Goal: Information Seeking & Learning: Learn about a topic

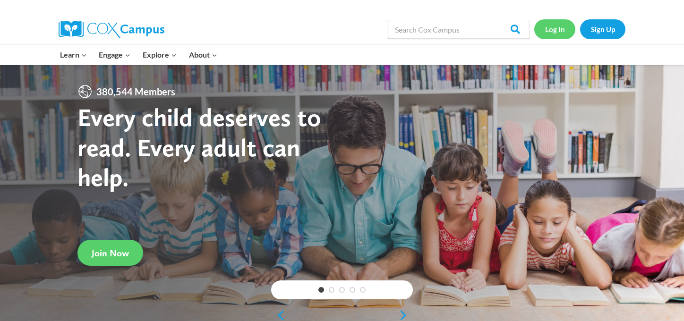
click at [552, 28] on link "Log In" at bounding box center [554, 28] width 41 height 19
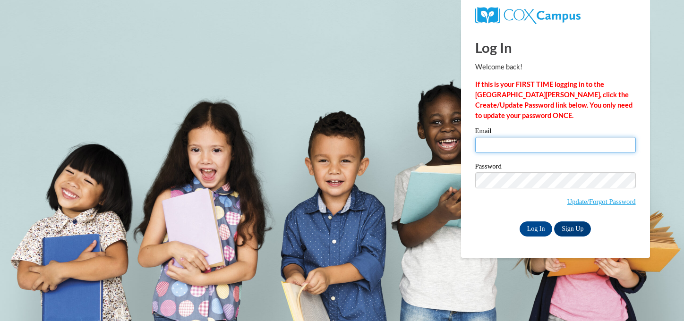
click at [484, 149] on input "Email" at bounding box center [555, 145] width 161 height 16
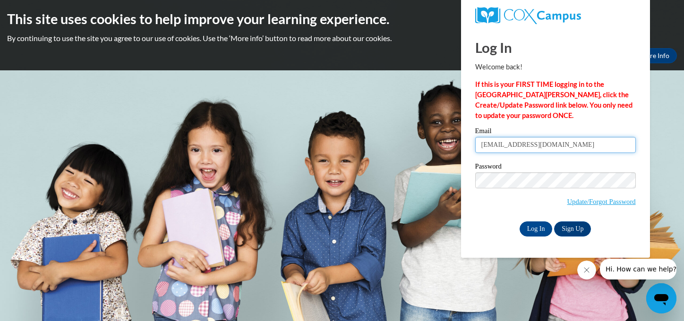
type input "skeensa@prescott.k12.wi.us"
click at [519, 221] on input "Log In" at bounding box center [535, 228] width 33 height 15
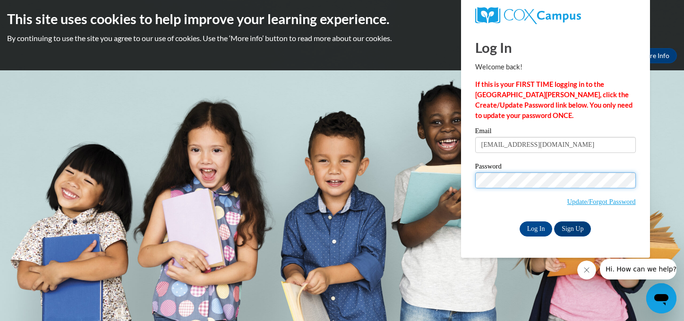
click at [519, 221] on input "Log In" at bounding box center [535, 228] width 33 height 15
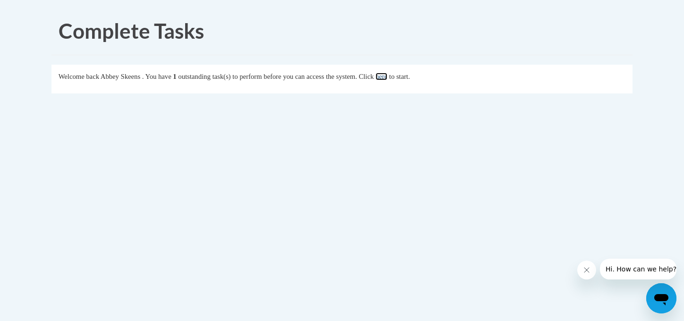
click at [387, 76] on link "here" at bounding box center [381, 77] width 12 height 8
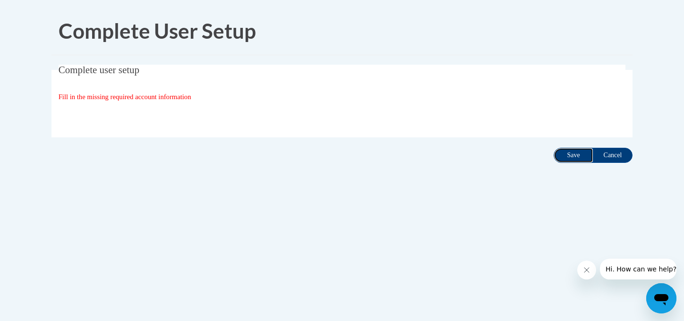
click at [564, 156] on input "Save" at bounding box center [573, 155] width 40 height 15
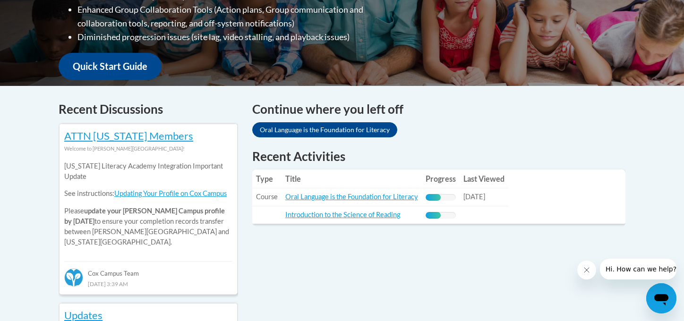
scroll to position [317, 0]
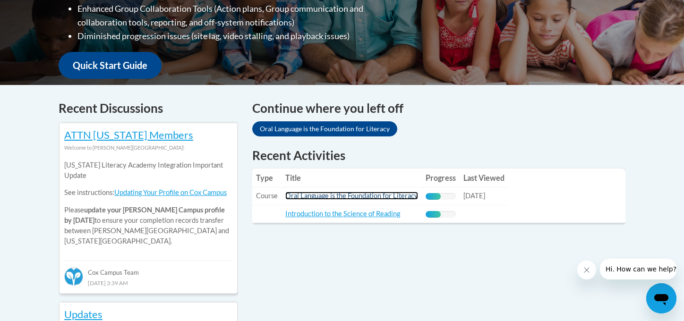
click at [340, 194] on link "Oral Language is the Foundation for Literacy" at bounding box center [351, 196] width 133 height 8
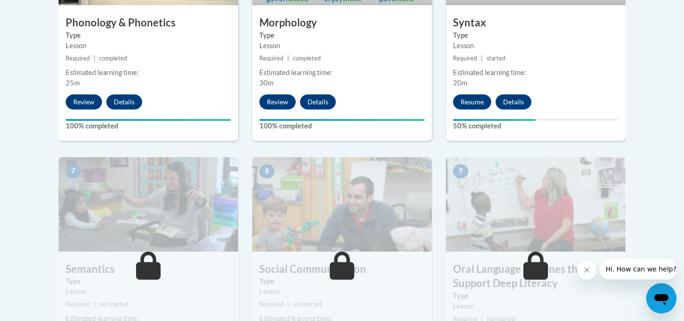
scroll to position [684, 0]
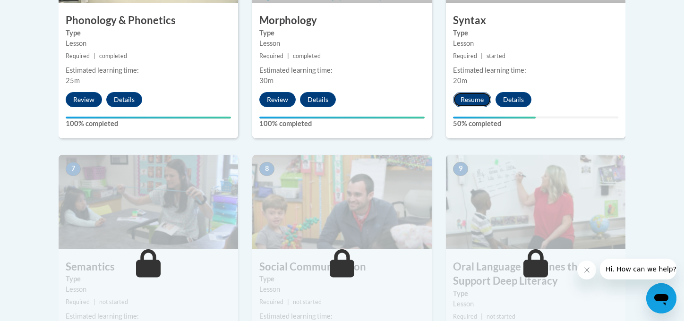
click at [462, 101] on button "Resume" at bounding box center [472, 99] width 38 height 15
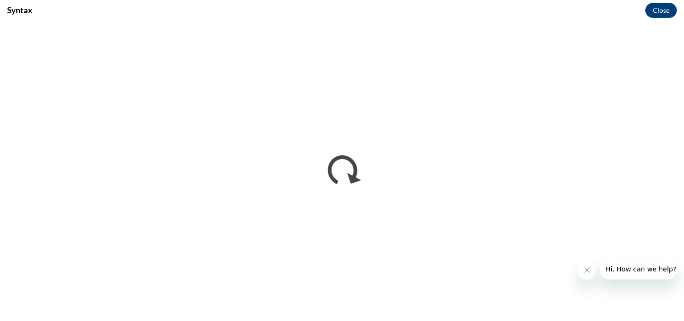
scroll to position [0, 0]
click at [586, 271] on icon "Close message from company" at bounding box center [586, 270] width 5 height 5
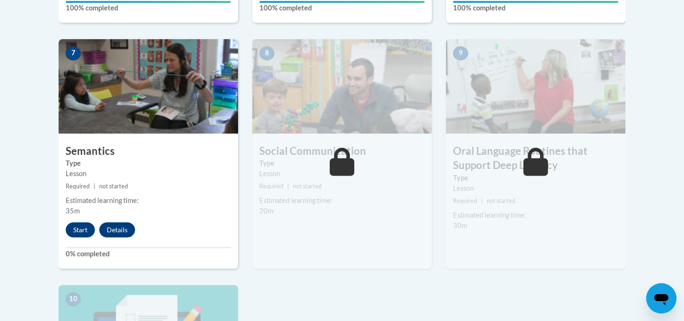
scroll to position [822, 0]
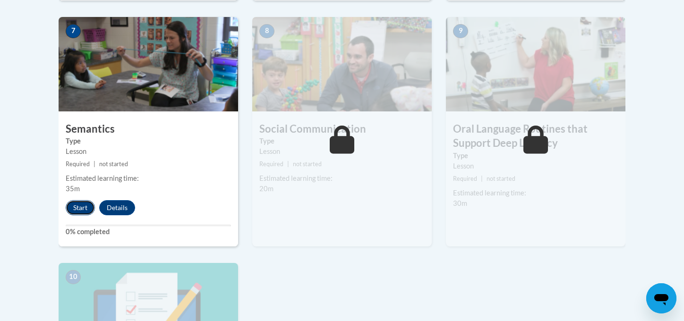
click at [79, 206] on button "Start" at bounding box center [80, 207] width 29 height 15
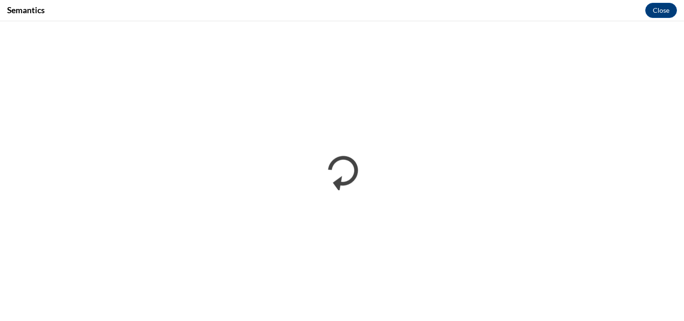
scroll to position [0, 0]
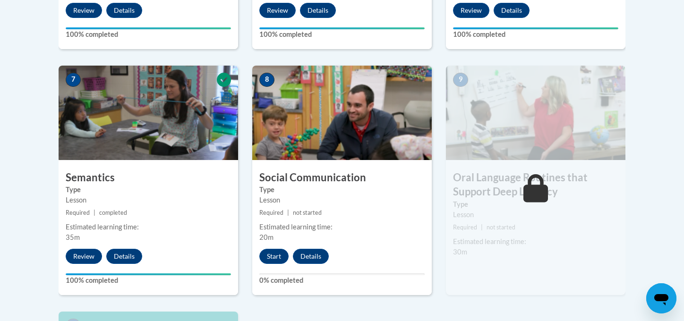
scroll to position [811, 0]
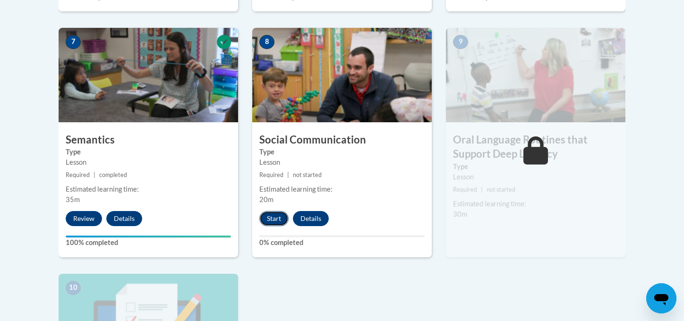
click at [277, 218] on button "Start" at bounding box center [273, 218] width 29 height 15
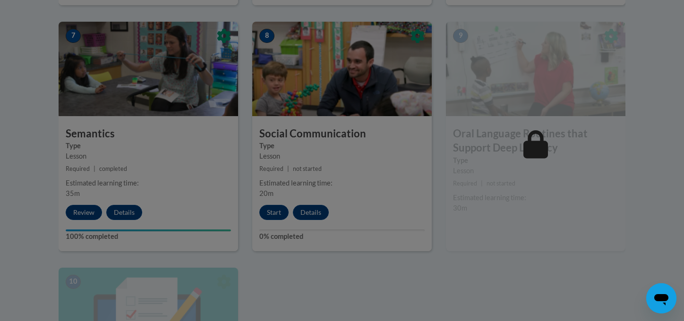
scroll to position [824, 0]
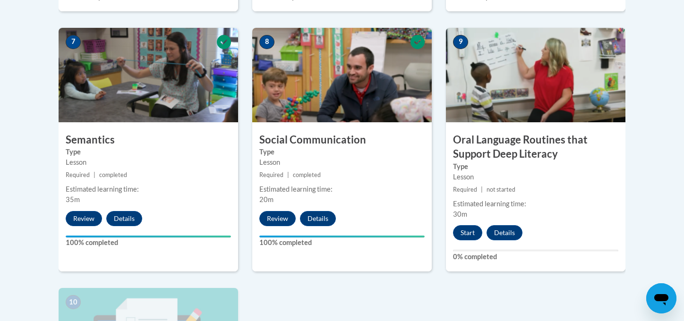
scroll to position [822, 0]
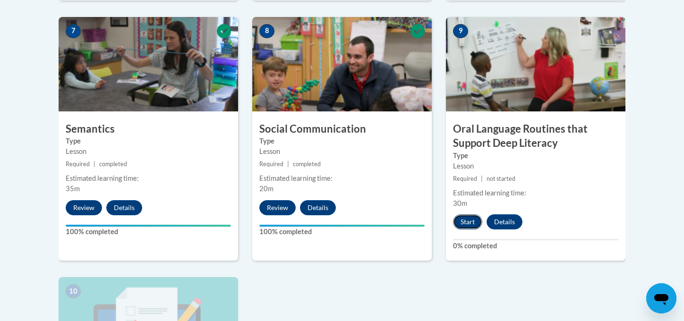
click at [476, 229] on button "Start" at bounding box center [467, 221] width 29 height 15
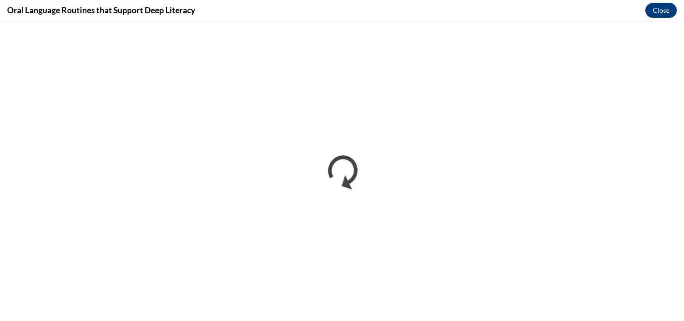
scroll to position [0, 0]
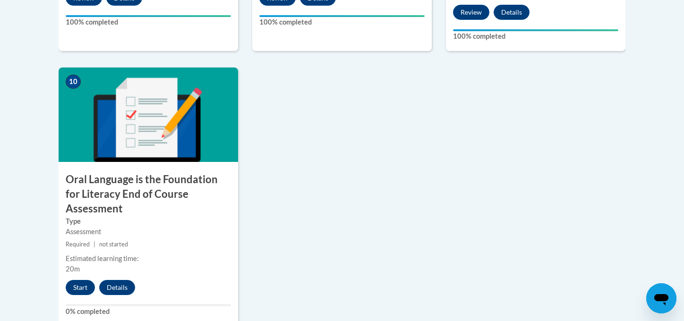
scroll to position [1051, 0]
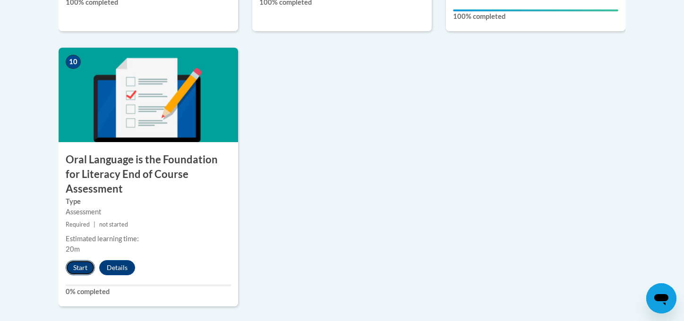
click at [77, 260] on button "Start" at bounding box center [80, 267] width 29 height 15
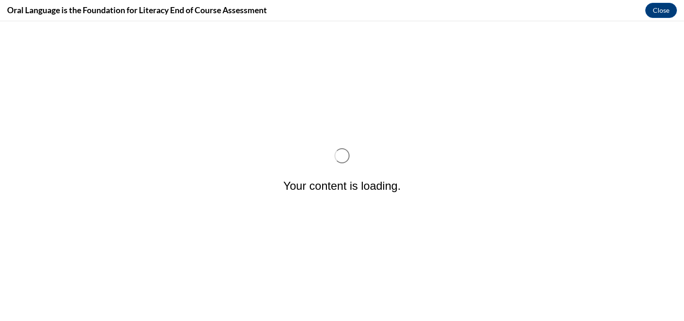
scroll to position [0, 0]
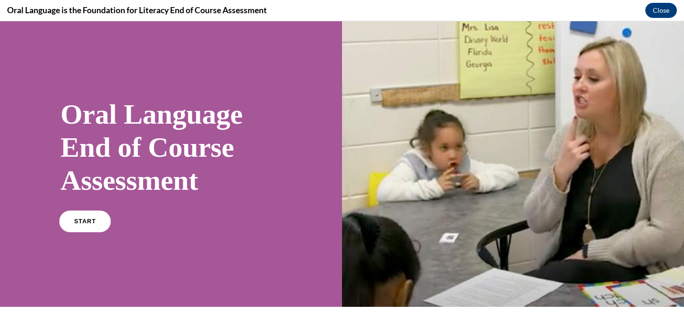
click at [94, 221] on link "START" at bounding box center [84, 222] width 51 height 22
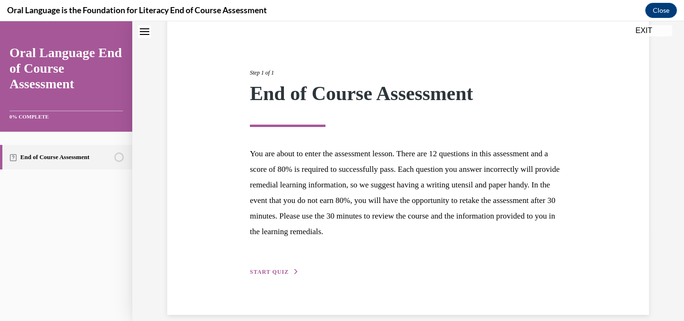
scroll to position [97, 0]
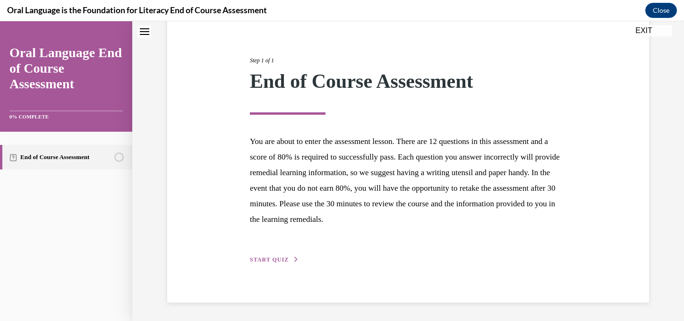
click at [271, 260] on span "START QUIZ" at bounding box center [269, 259] width 39 height 7
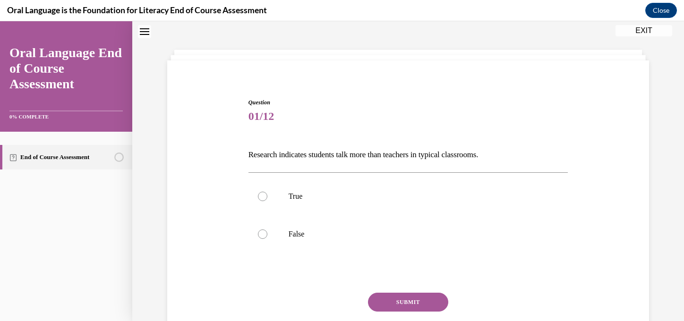
scroll to position [29, 0]
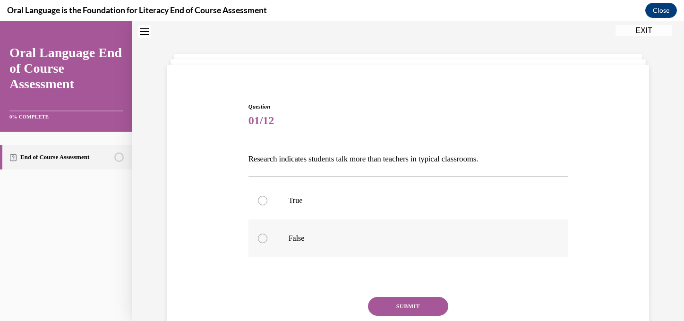
click at [265, 226] on label "False" at bounding box center [408, 239] width 320 height 38
click at [265, 234] on input "False" at bounding box center [262, 238] width 9 height 9
radio input "true"
click at [415, 310] on button "SUBMIT" at bounding box center [408, 306] width 80 height 19
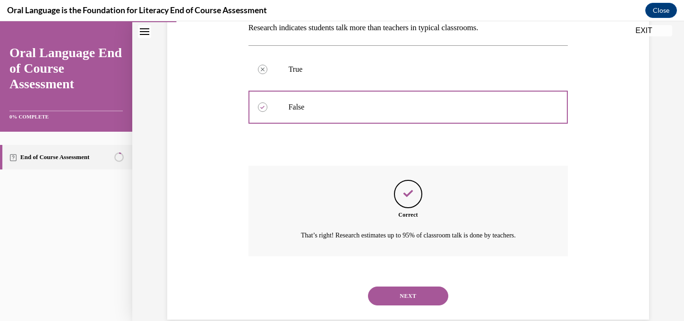
scroll to position [178, 0]
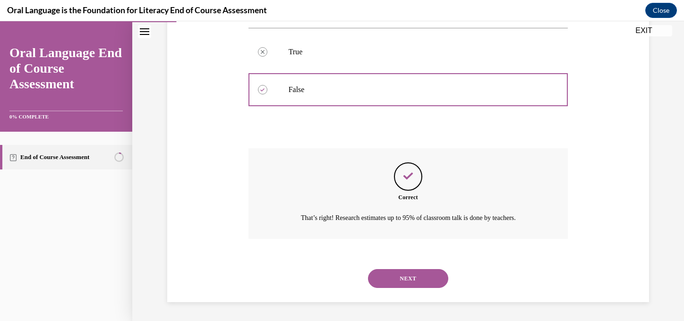
click at [407, 275] on button "NEXT" at bounding box center [408, 278] width 80 height 19
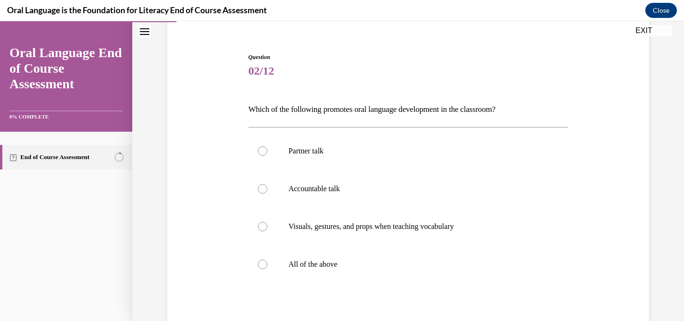
scroll to position [96, 0]
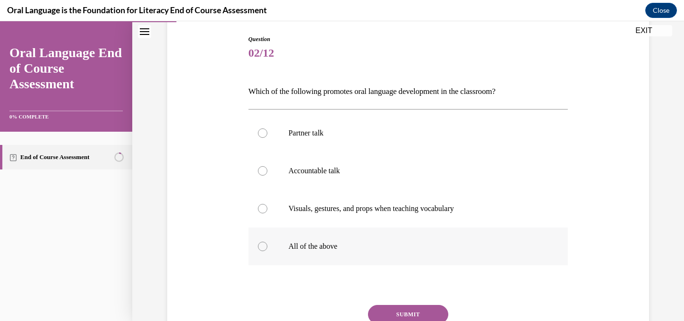
click at [386, 257] on label "All of the above" at bounding box center [408, 247] width 320 height 38
click at [267, 251] on input "All of the above" at bounding box center [262, 246] width 9 height 9
radio input "true"
click at [392, 312] on button "SUBMIT" at bounding box center [408, 314] width 80 height 19
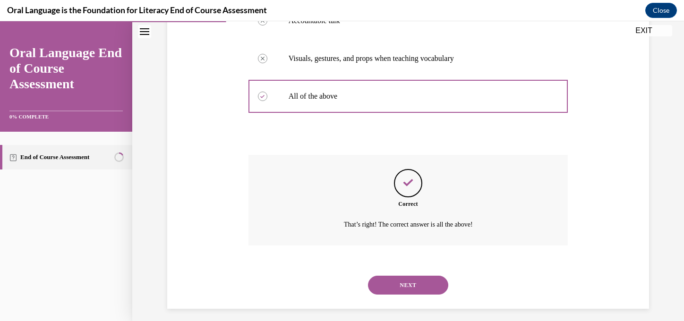
scroll to position [253, 0]
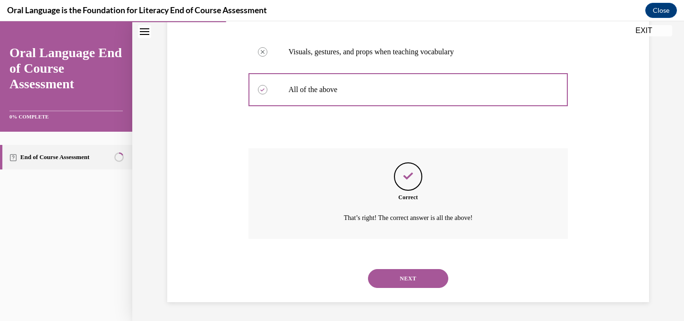
click at [394, 282] on button "NEXT" at bounding box center [408, 278] width 80 height 19
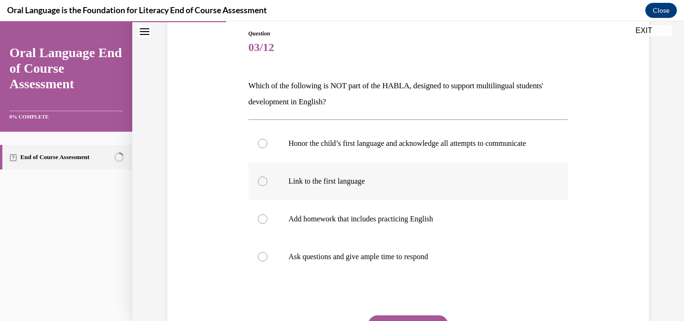
scroll to position [113, 0]
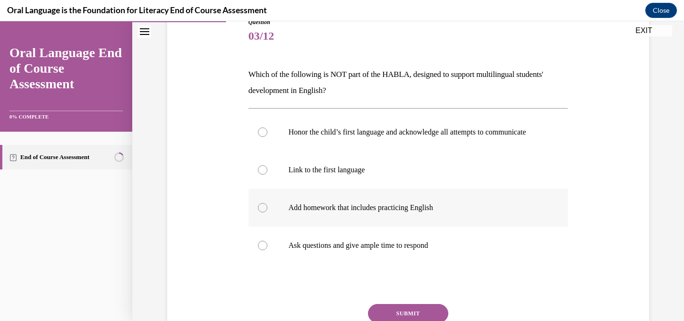
click at [491, 226] on label "Add homework that includes practicing English" at bounding box center [408, 208] width 320 height 38
click at [267, 213] on input "Add homework that includes practicing English" at bounding box center [262, 207] width 9 height 9
radio input "true"
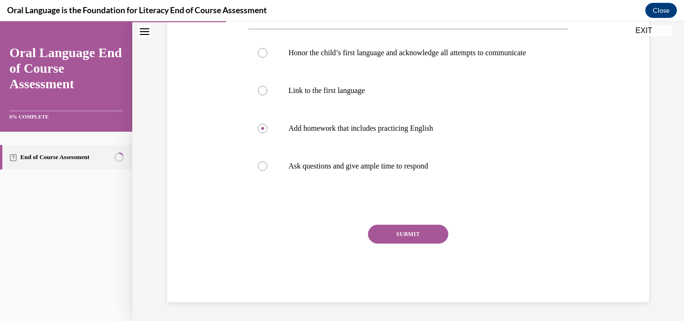
click at [429, 234] on button "SUBMIT" at bounding box center [408, 234] width 80 height 19
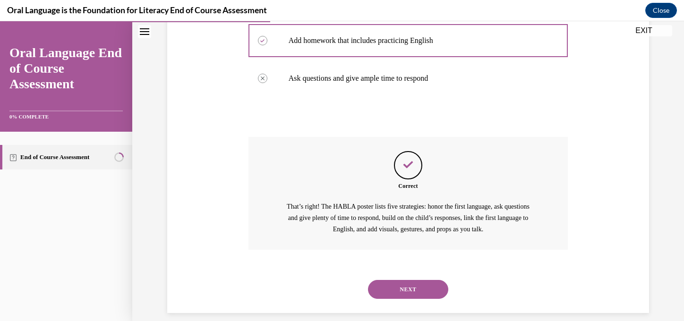
scroll to position [301, 0]
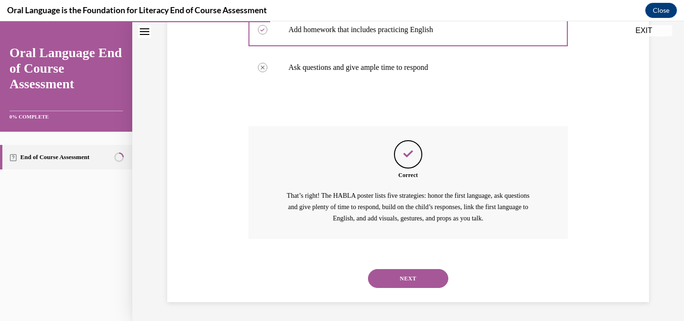
click at [402, 281] on button "NEXT" at bounding box center [408, 278] width 80 height 19
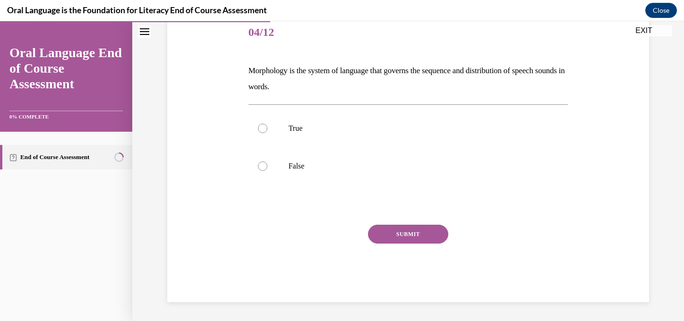
scroll to position [105, 0]
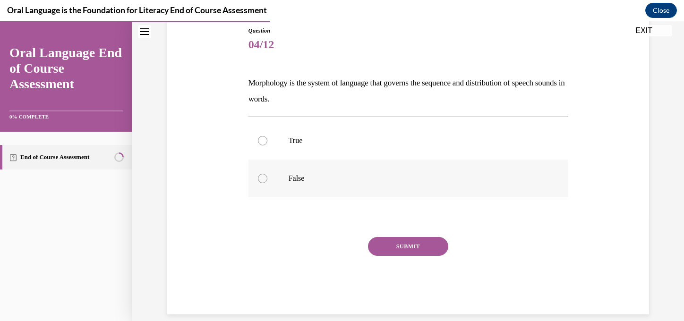
click at [303, 185] on label "False" at bounding box center [408, 179] width 320 height 38
click at [267, 183] on input "False" at bounding box center [262, 178] width 9 height 9
radio input "true"
click at [416, 244] on button "SUBMIT" at bounding box center [408, 246] width 80 height 19
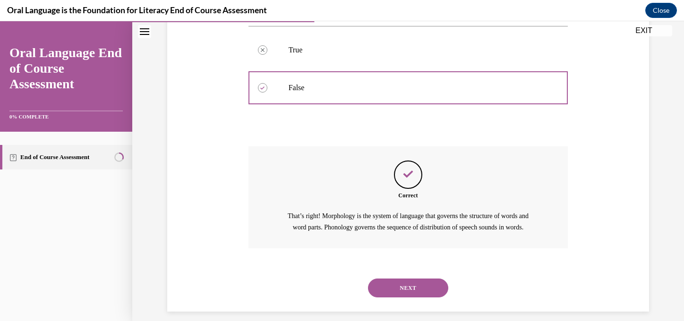
scroll to position [216, 0]
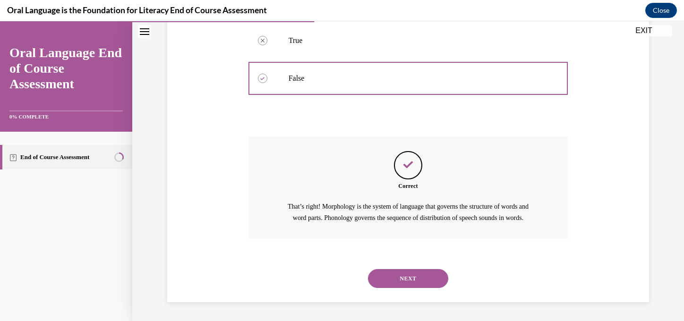
click at [408, 275] on button "NEXT" at bounding box center [408, 278] width 80 height 19
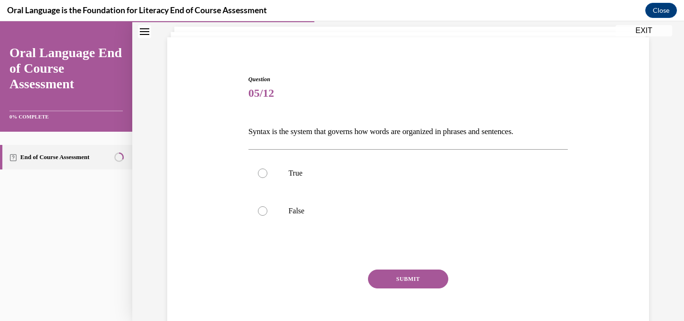
scroll to position [29, 0]
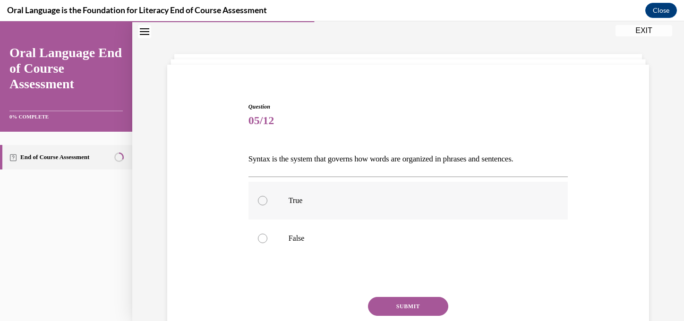
click at [432, 194] on label "True" at bounding box center [408, 201] width 320 height 38
click at [267, 196] on input "True" at bounding box center [262, 200] width 9 height 9
radio input "true"
click at [410, 300] on button "SUBMIT" at bounding box center [408, 306] width 80 height 19
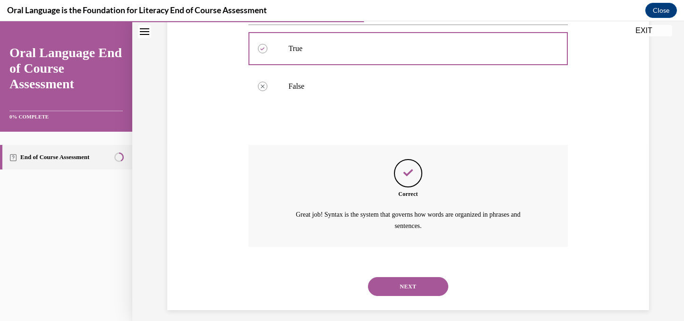
scroll to position [188, 0]
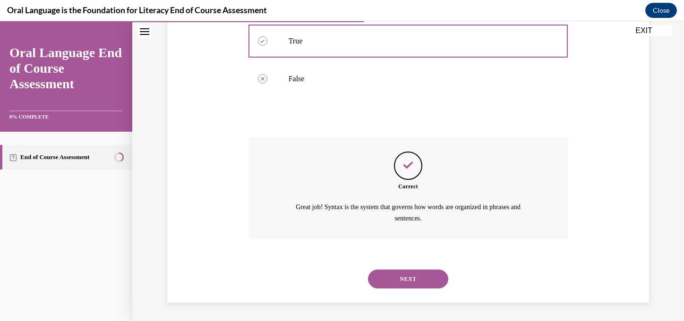
click at [397, 282] on button "NEXT" at bounding box center [408, 279] width 80 height 19
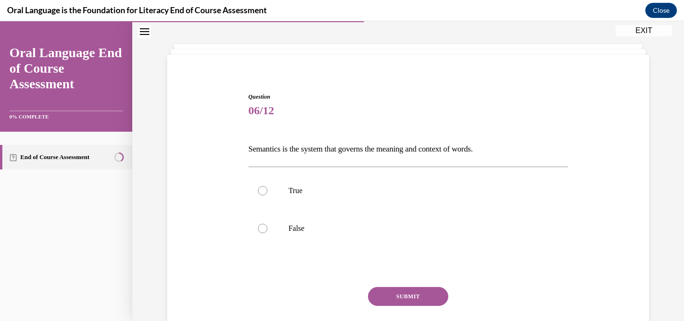
scroll to position [29, 0]
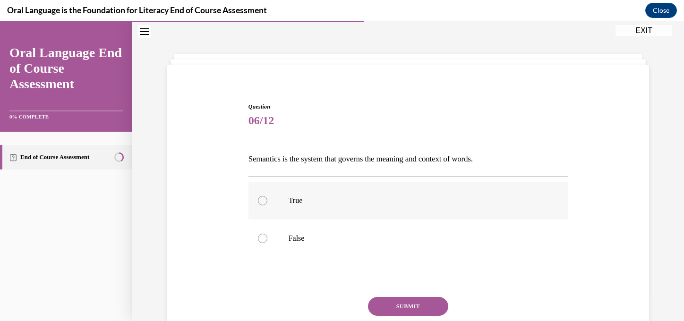
click at [331, 196] on p "True" at bounding box center [417, 200] width 256 height 9
click at [267, 196] on input "True" at bounding box center [262, 200] width 9 height 9
radio input "true"
click at [389, 301] on button "SUBMIT" at bounding box center [408, 306] width 80 height 19
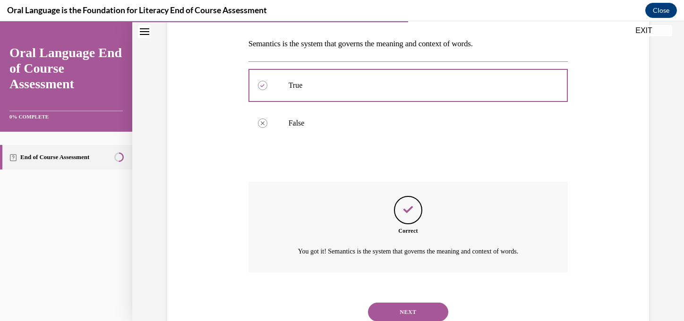
scroll to position [178, 0]
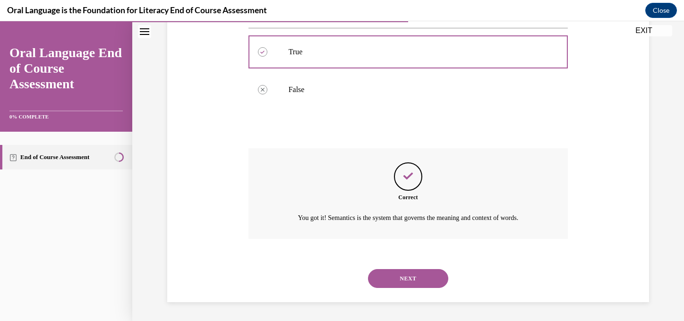
click at [402, 274] on button "NEXT" at bounding box center [408, 278] width 80 height 19
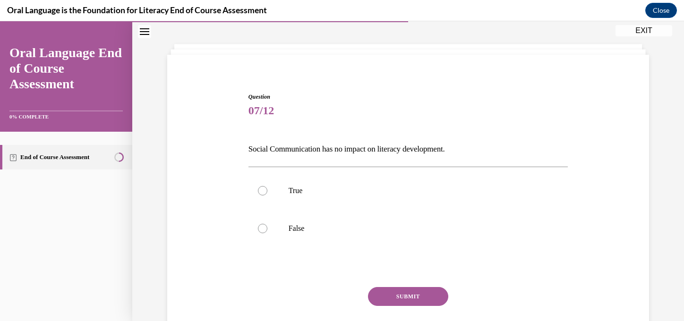
scroll to position [29, 0]
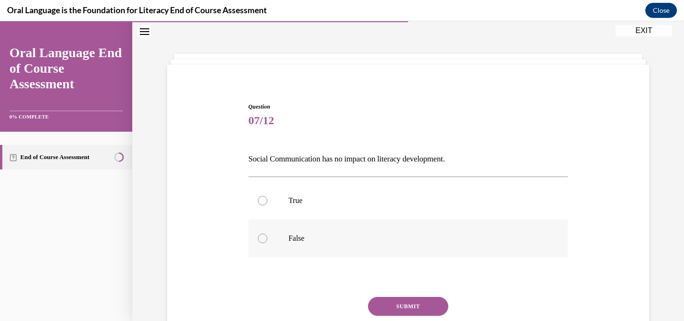
click at [381, 234] on p "False" at bounding box center [417, 238] width 256 height 9
click at [267, 234] on input "False" at bounding box center [262, 238] width 9 height 9
radio input "true"
click at [389, 311] on button "SUBMIT" at bounding box center [408, 306] width 80 height 19
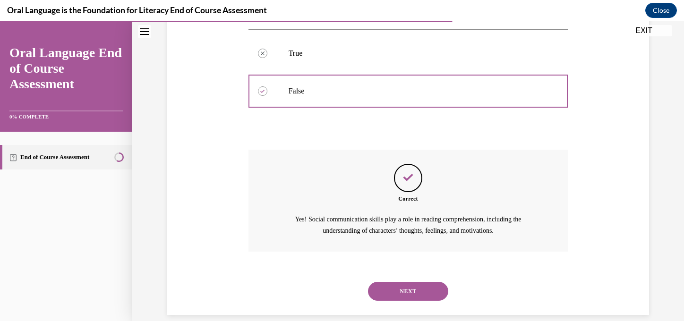
scroll to position [188, 0]
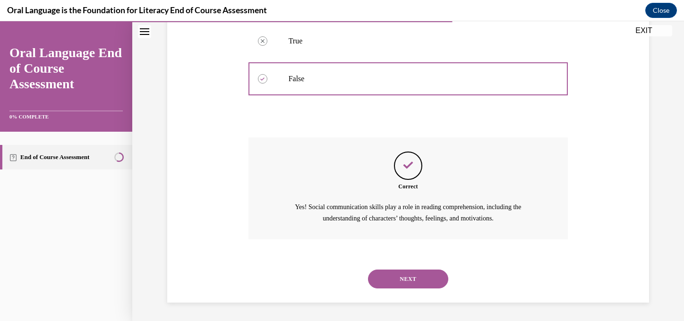
click at [400, 275] on button "NEXT" at bounding box center [408, 279] width 80 height 19
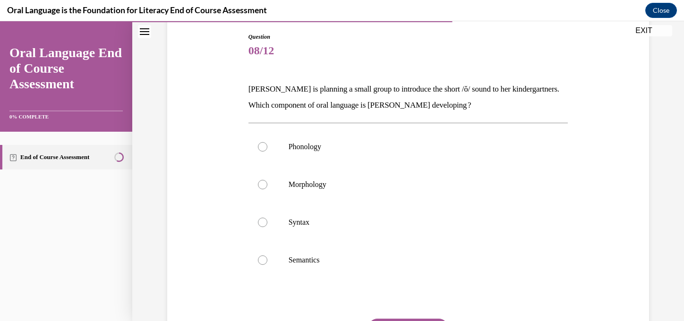
scroll to position [98, 0]
click at [314, 139] on label "Phonology" at bounding box center [408, 147] width 320 height 38
click at [267, 143] on input "Phonology" at bounding box center [262, 147] width 9 height 9
radio input "true"
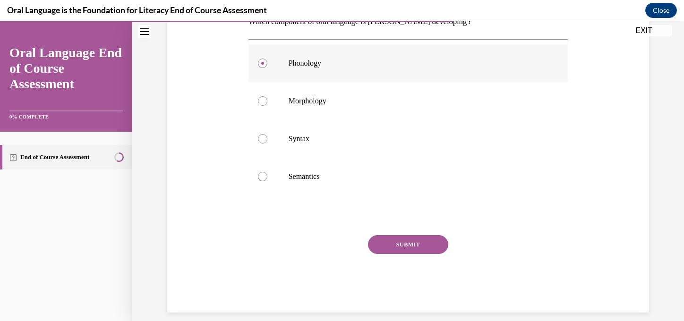
scroll to position [183, 0]
click at [392, 248] on button "SUBMIT" at bounding box center [408, 244] width 80 height 19
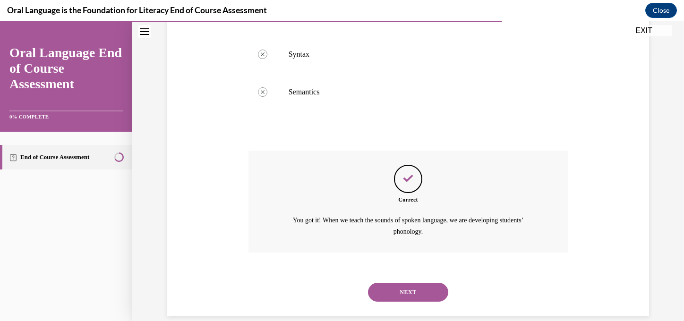
scroll to position [280, 0]
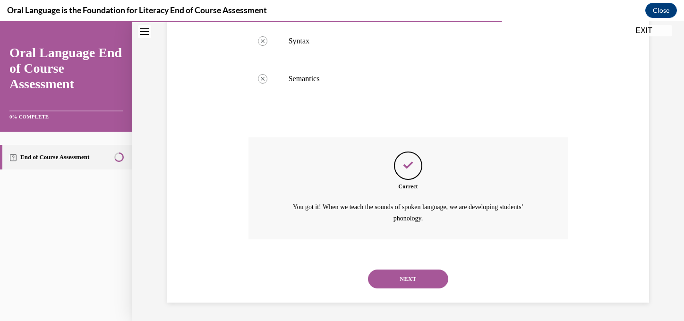
click at [422, 277] on button "NEXT" at bounding box center [408, 279] width 80 height 19
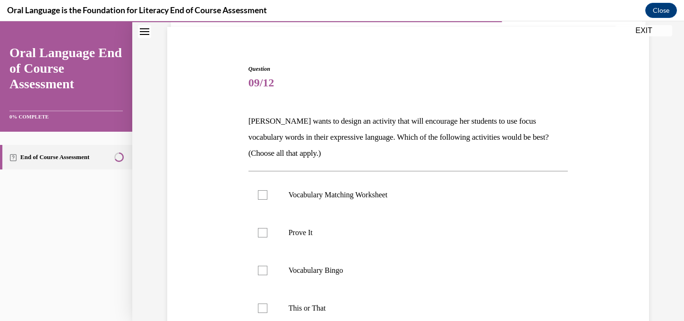
scroll to position [66, 0]
click at [381, 221] on label "Prove It" at bounding box center [408, 233] width 320 height 38
click at [267, 229] on input "Prove It" at bounding box center [262, 233] width 9 height 9
checkbox input "true"
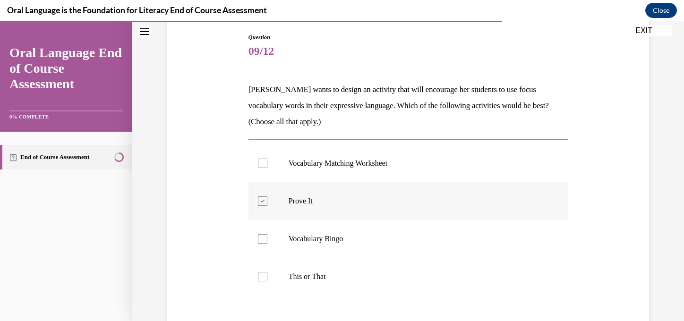
scroll to position [101, 0]
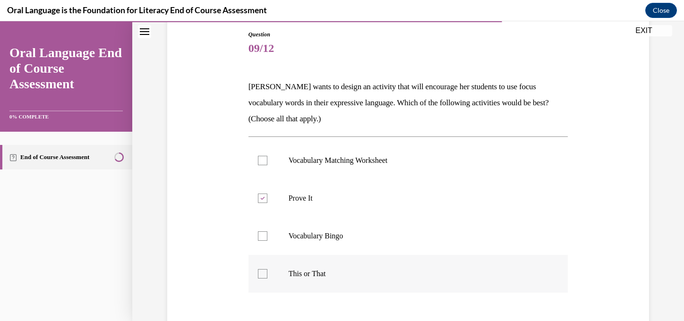
click at [334, 277] on p "This or That" at bounding box center [417, 273] width 256 height 9
click at [267, 277] on input "This or That" at bounding box center [262, 273] width 9 height 9
checkbox input "true"
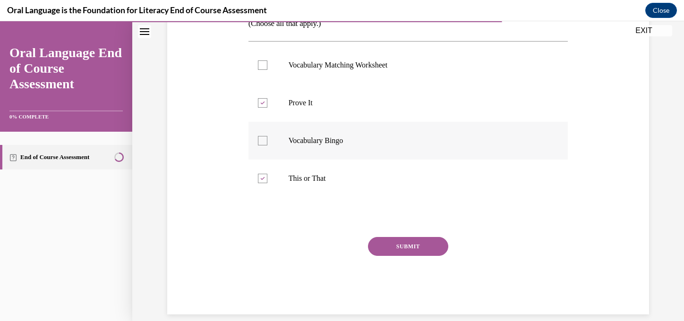
scroll to position [209, 0]
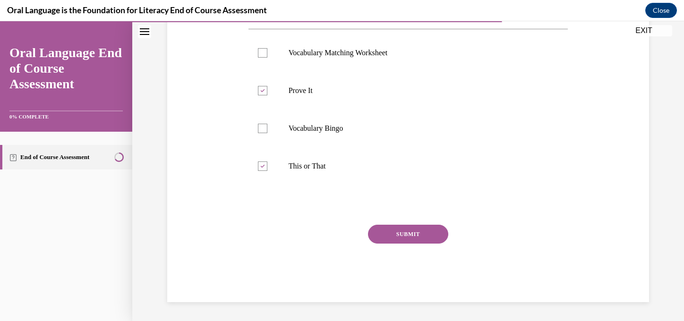
click at [418, 234] on button "SUBMIT" at bounding box center [408, 234] width 80 height 19
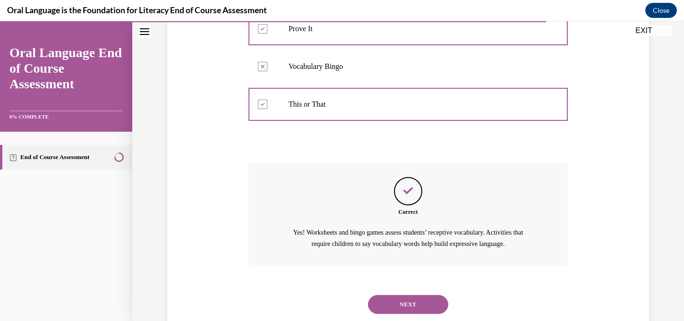
scroll to position [296, 0]
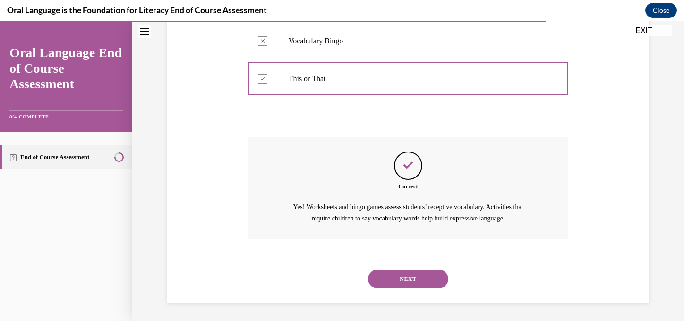
click at [406, 280] on button "NEXT" at bounding box center [408, 279] width 80 height 19
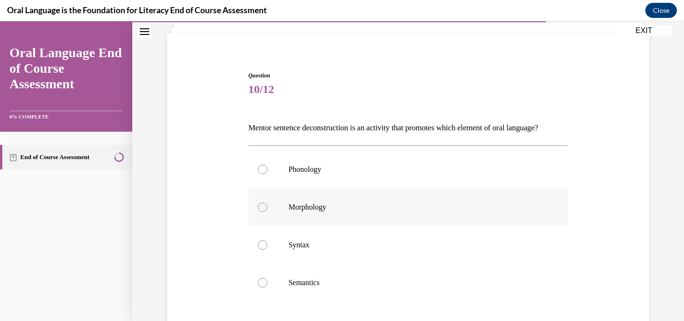
scroll to position [61, 0]
click at [312, 249] on p "Syntax" at bounding box center [417, 243] width 256 height 9
click at [267, 249] on input "Syntax" at bounding box center [262, 243] width 9 height 9
radio input "true"
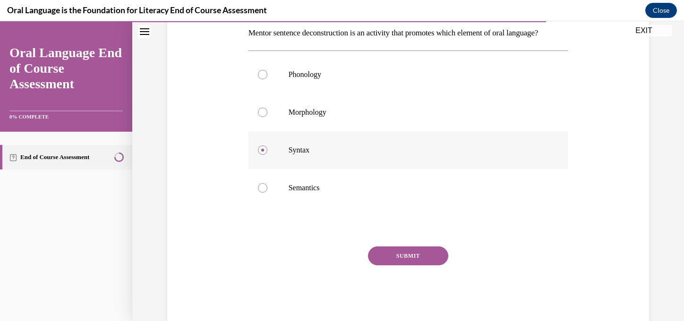
scroll to position [161, 0]
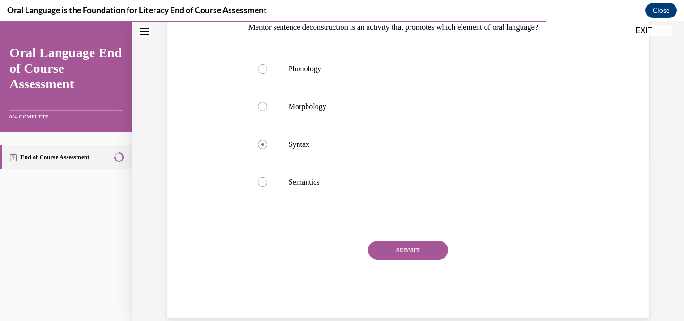
click at [408, 256] on div "Question 10/12 Mentor sentence deconstruction is an activity that promotes whic…" at bounding box center [408, 145] width 320 height 348
click at [412, 260] on button "SUBMIT" at bounding box center [408, 250] width 80 height 19
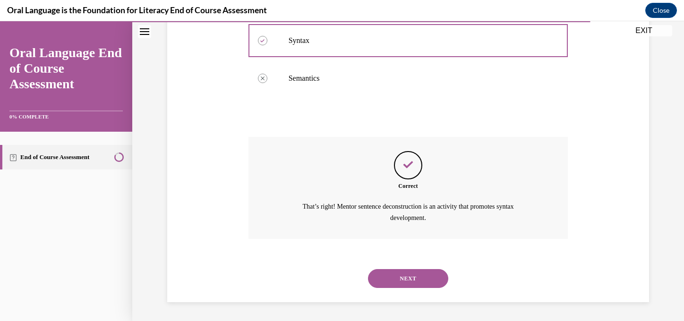
scroll to position [280, 0]
click at [410, 278] on button "NEXT" at bounding box center [408, 278] width 80 height 19
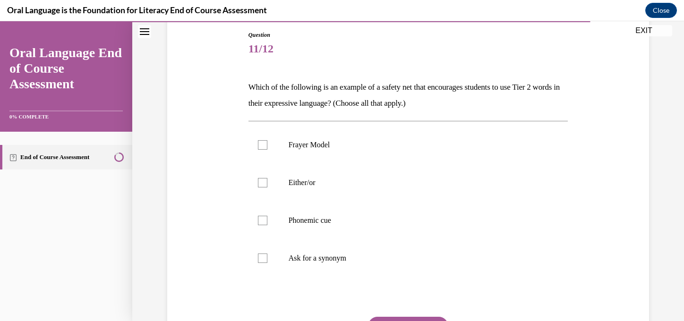
scroll to position [102, 0]
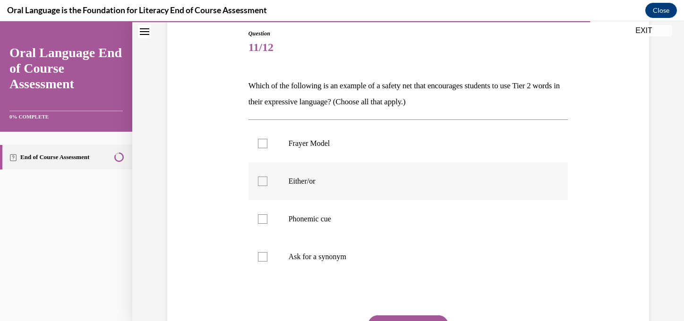
click at [268, 183] on label "Either/or" at bounding box center [408, 181] width 320 height 38
click at [267, 183] on input "Either/or" at bounding box center [262, 181] width 9 height 9
checkbox input "true"
click at [264, 227] on label "Phonemic cue" at bounding box center [408, 219] width 320 height 38
click at [264, 224] on input "Phonemic cue" at bounding box center [262, 218] width 9 height 9
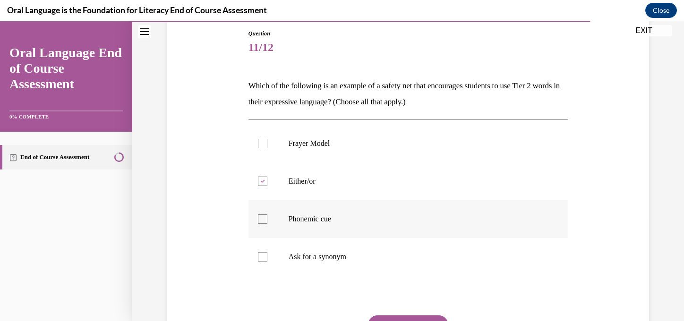
checkbox input "true"
click at [264, 249] on label "Ask for a synonym" at bounding box center [408, 257] width 320 height 38
click at [264, 252] on input "Ask for a synonym" at bounding box center [262, 256] width 9 height 9
checkbox input "true"
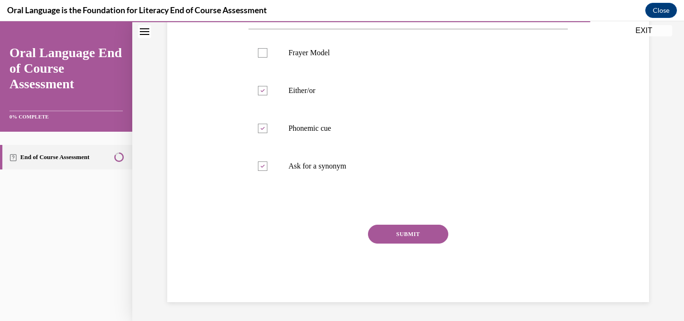
click at [395, 235] on button "SUBMIT" at bounding box center [408, 234] width 80 height 19
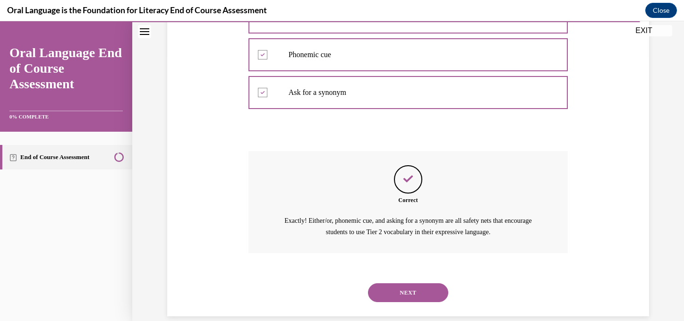
scroll to position [280, 0]
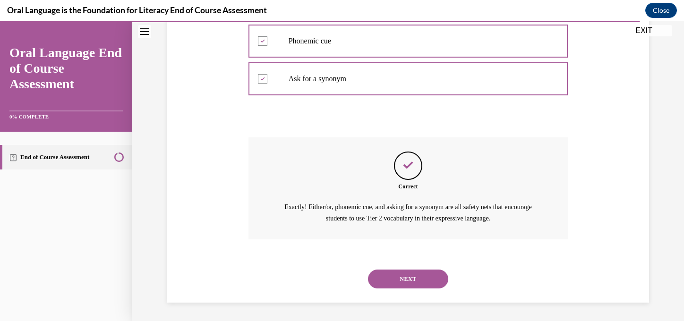
click at [398, 281] on button "NEXT" at bounding box center [408, 279] width 80 height 19
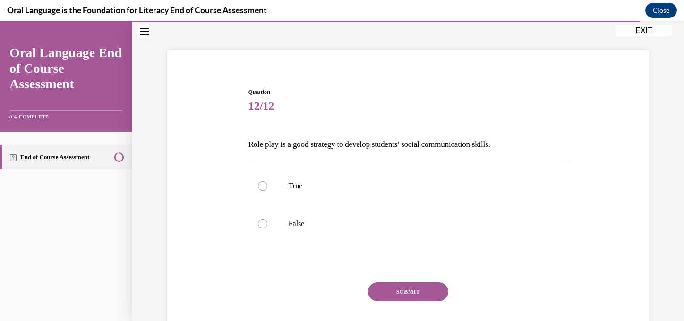
scroll to position [29, 0]
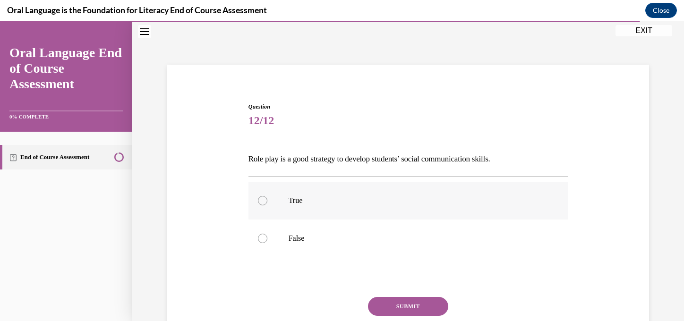
click at [380, 207] on label "True" at bounding box center [408, 201] width 320 height 38
click at [267, 205] on input "True" at bounding box center [262, 200] width 9 height 9
radio input "true"
click at [400, 306] on button "SUBMIT" at bounding box center [408, 306] width 80 height 19
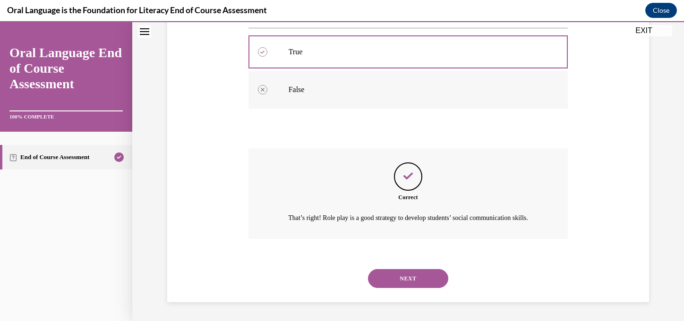
scroll to position [188, 0]
click at [399, 275] on button "NEXT" at bounding box center [408, 278] width 80 height 19
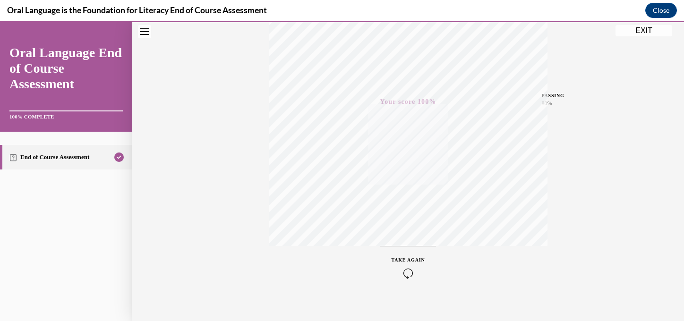
scroll to position [184, 0]
click at [632, 29] on button "EXIT" at bounding box center [643, 30] width 57 height 11
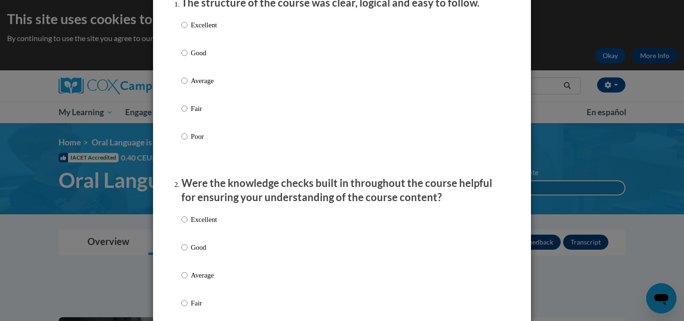
scroll to position [0, 0]
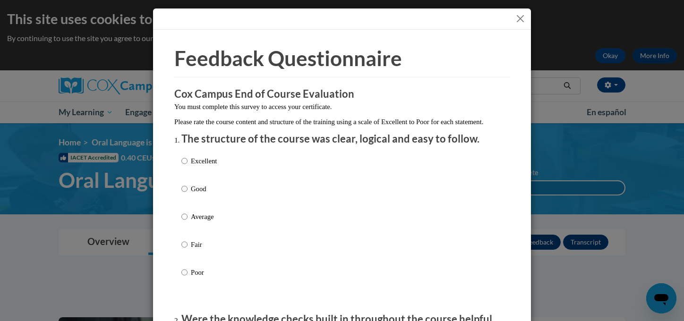
click at [516, 19] on button "Close" at bounding box center [520, 19] width 12 height 12
